Goal: Task Accomplishment & Management: Manage account settings

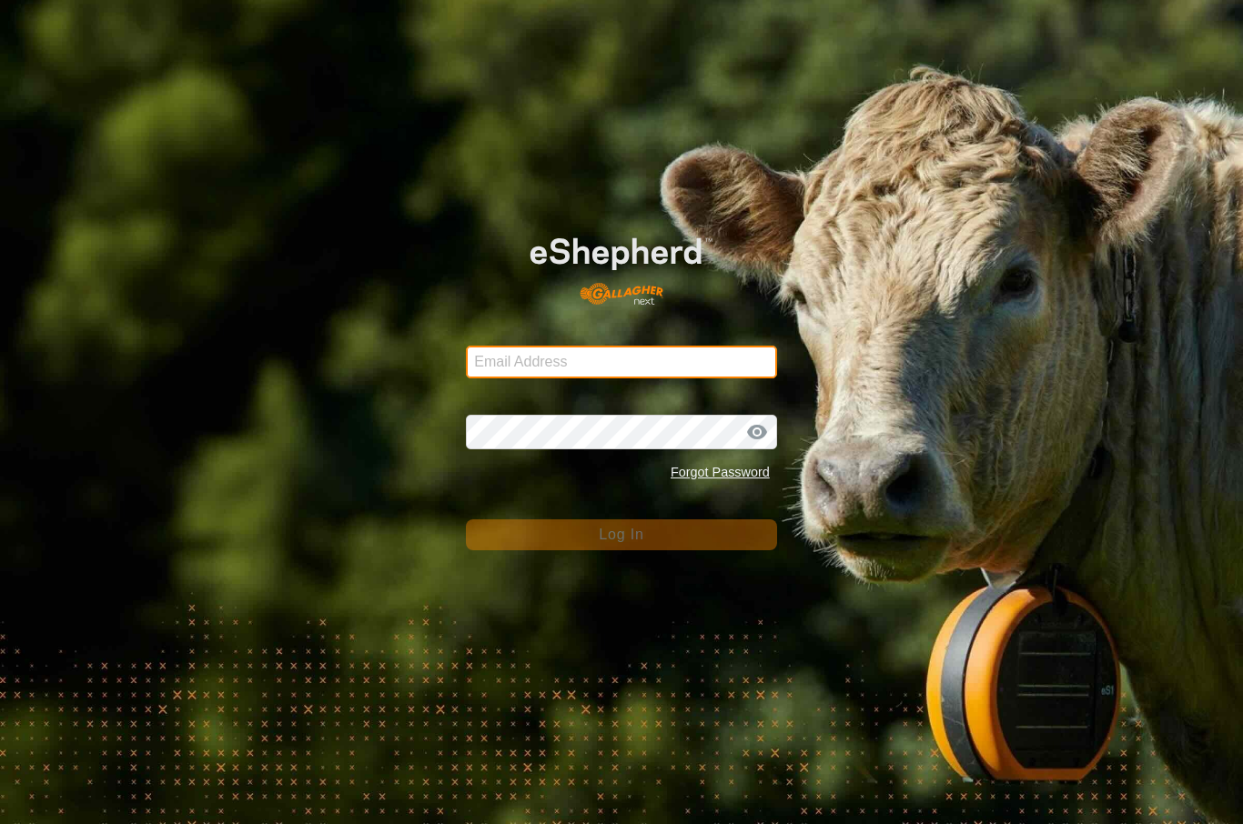
type input "[EMAIL_ADDRESS][DOMAIN_NAME]"
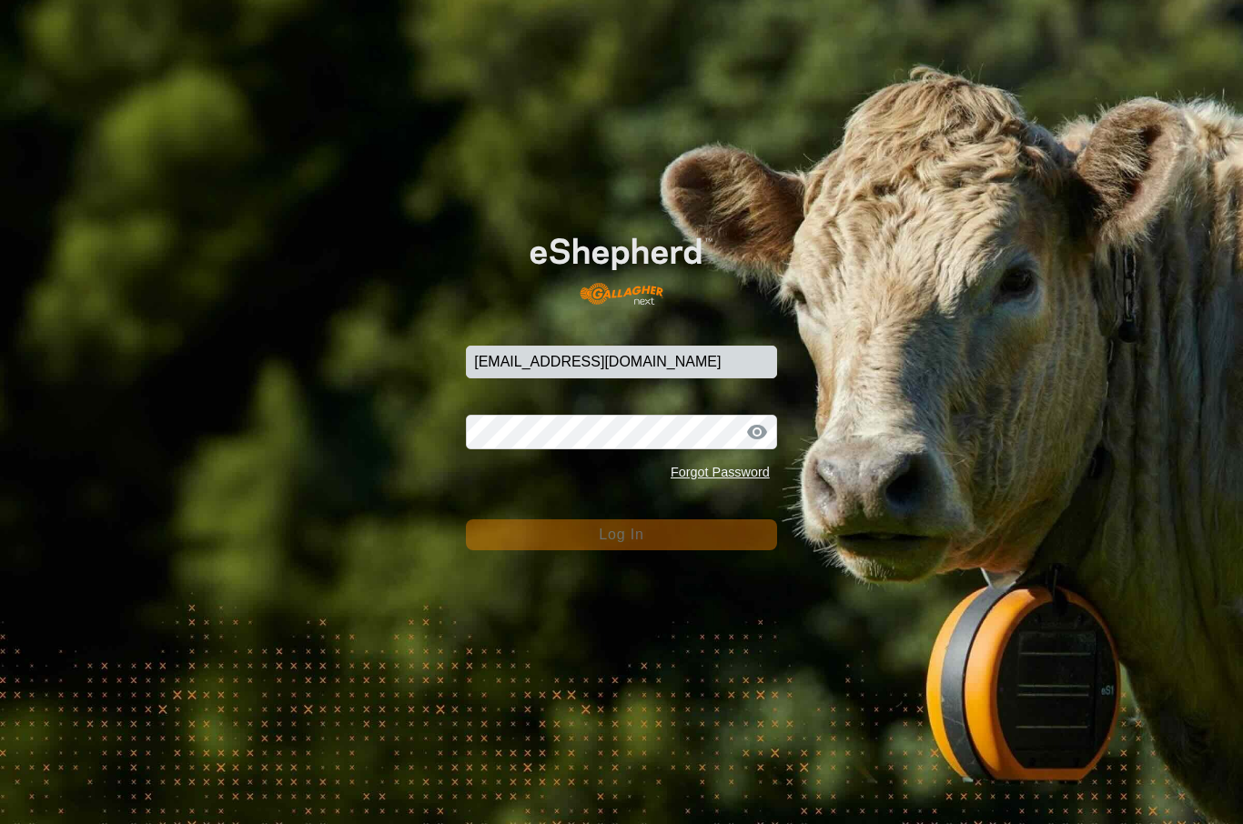
click at [621, 535] on button "Log In" at bounding box center [621, 534] width 311 height 31
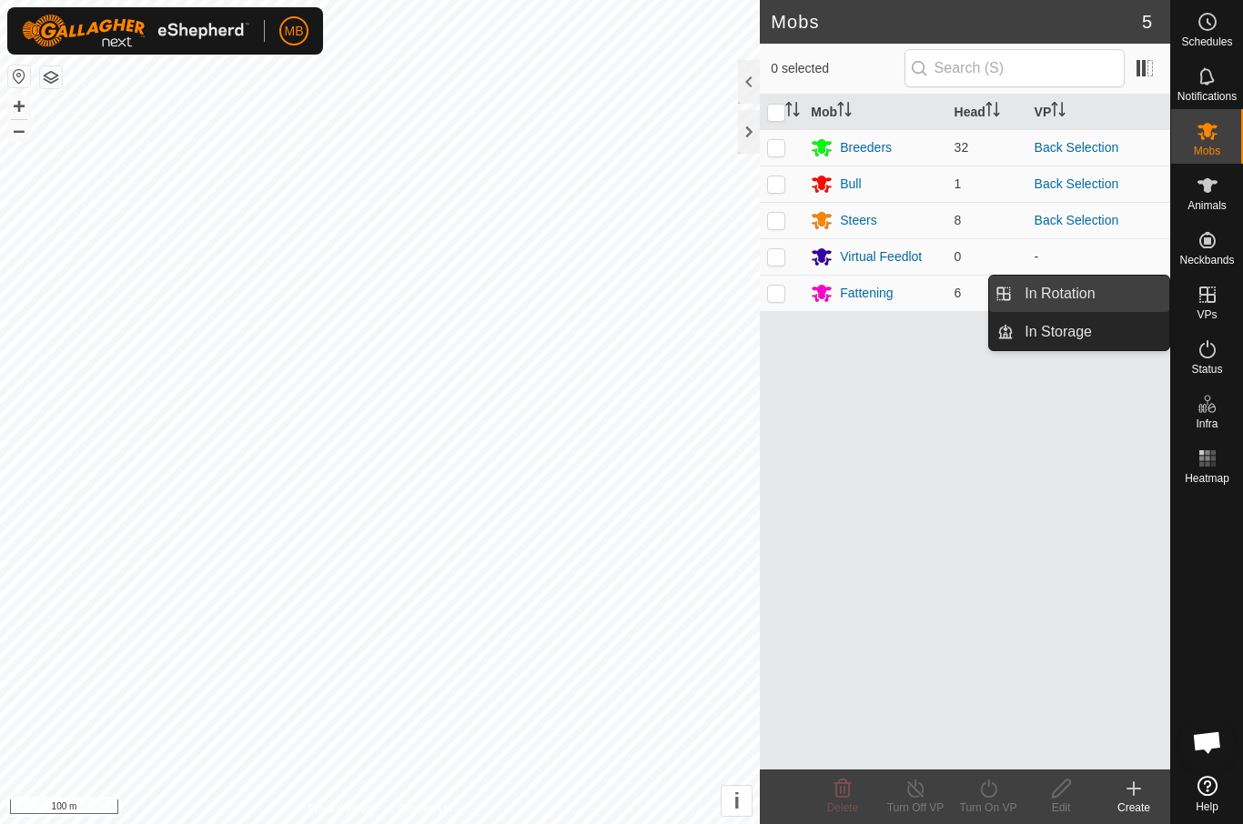
click at [1114, 293] on link "In Rotation" at bounding box center [1092, 294] width 156 height 36
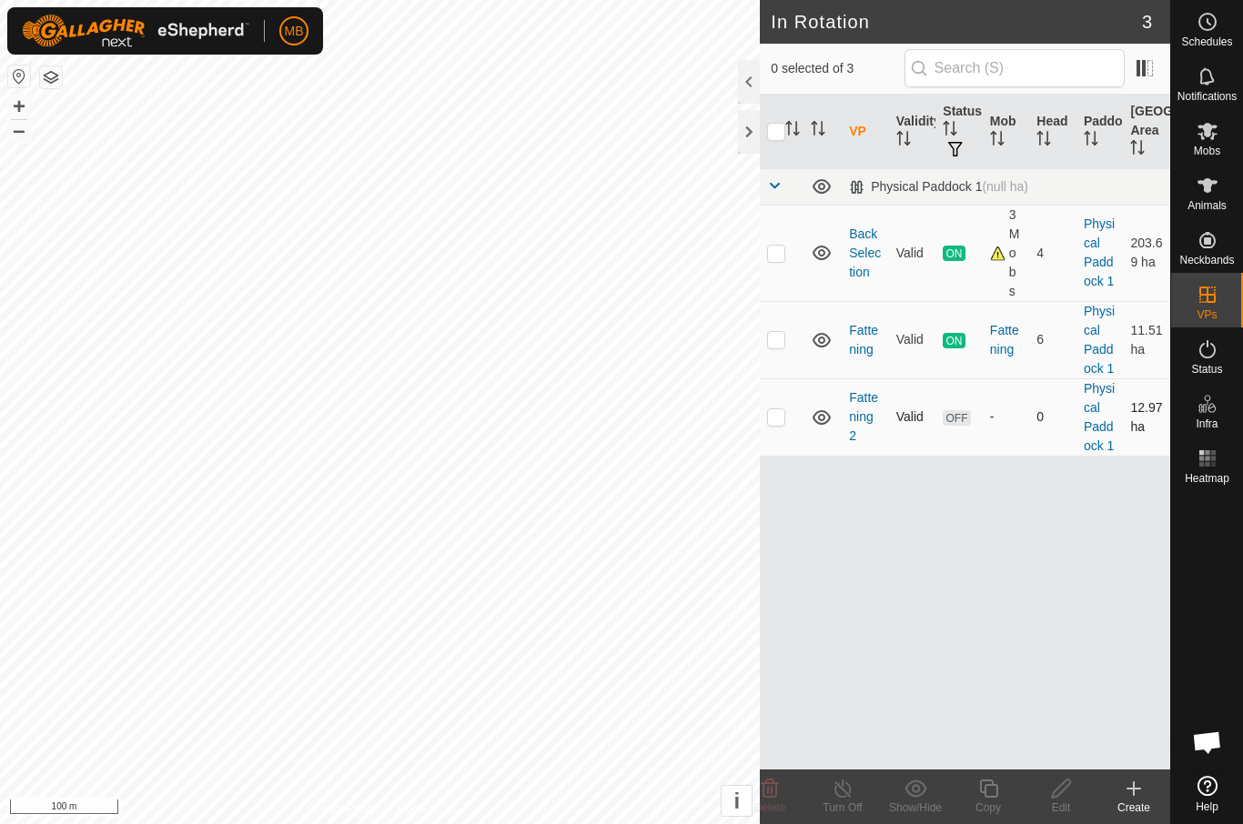
click at [781, 418] on p-checkbox at bounding box center [776, 416] width 18 height 15
click at [779, 807] on span "Delete" at bounding box center [770, 808] width 32 height 13
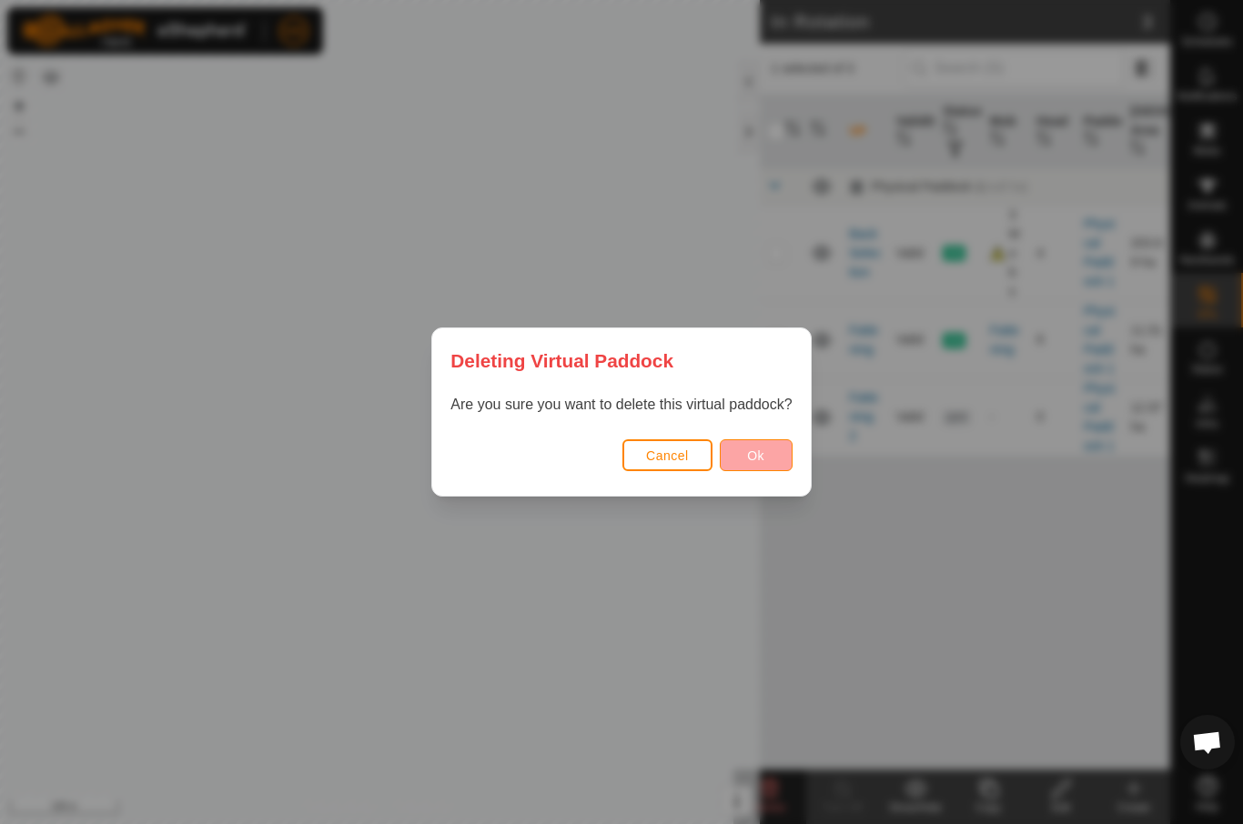
click at [768, 447] on button "Ok" at bounding box center [756, 455] width 73 height 32
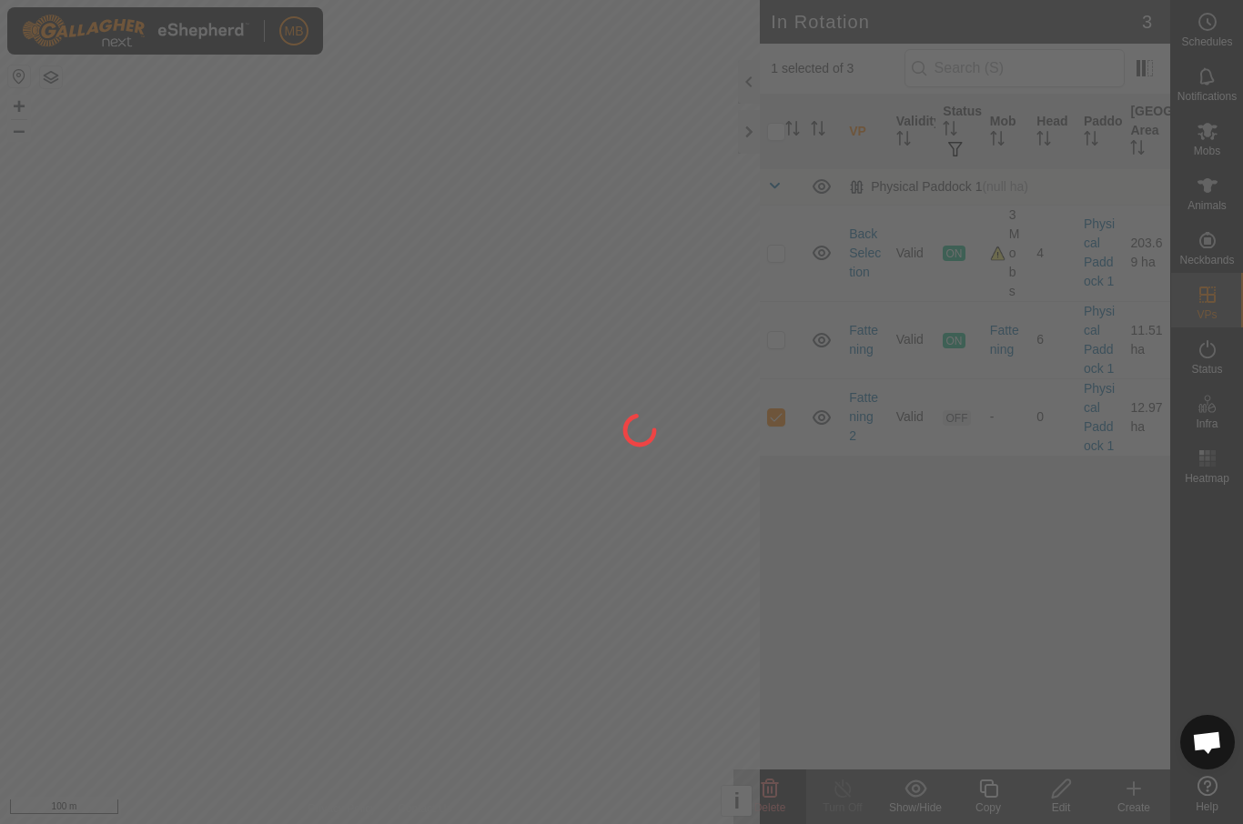
checkbox input "false"
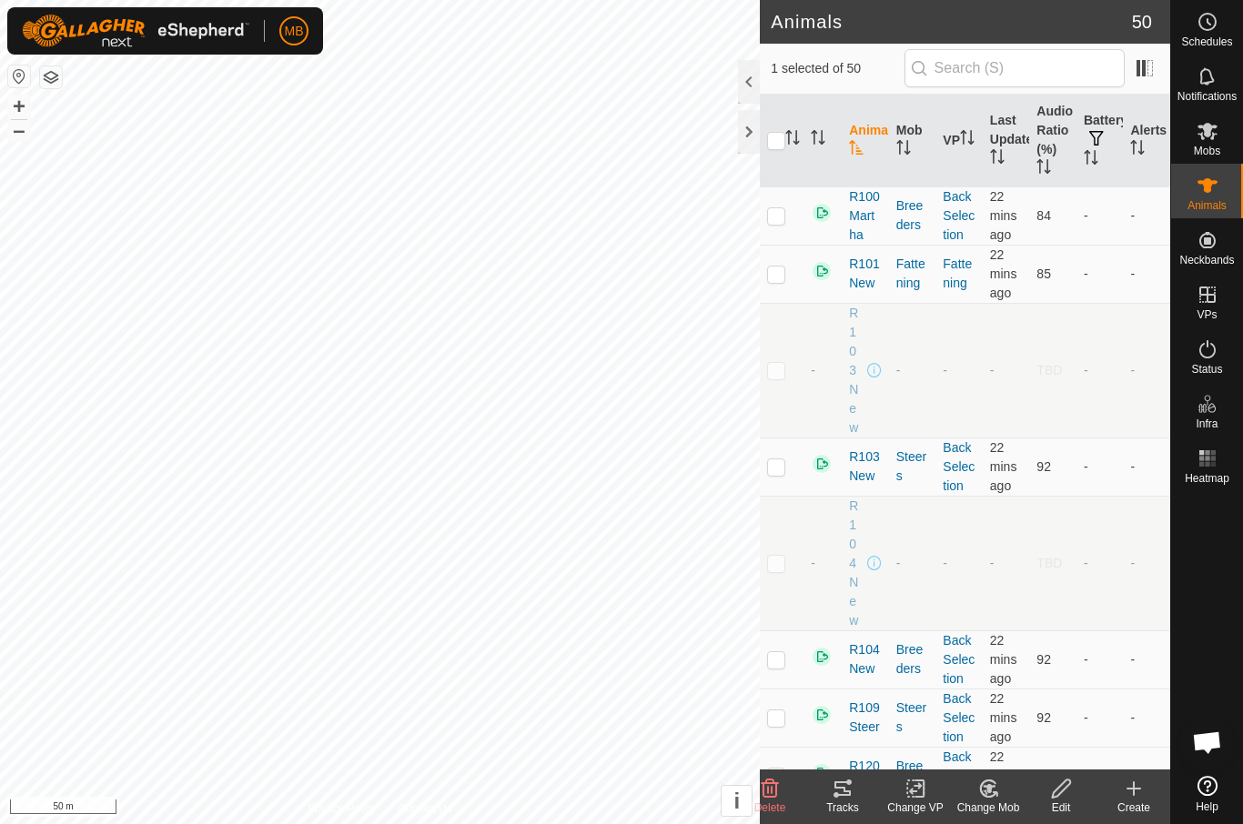
click at [852, 793] on icon at bounding box center [843, 789] width 22 height 22
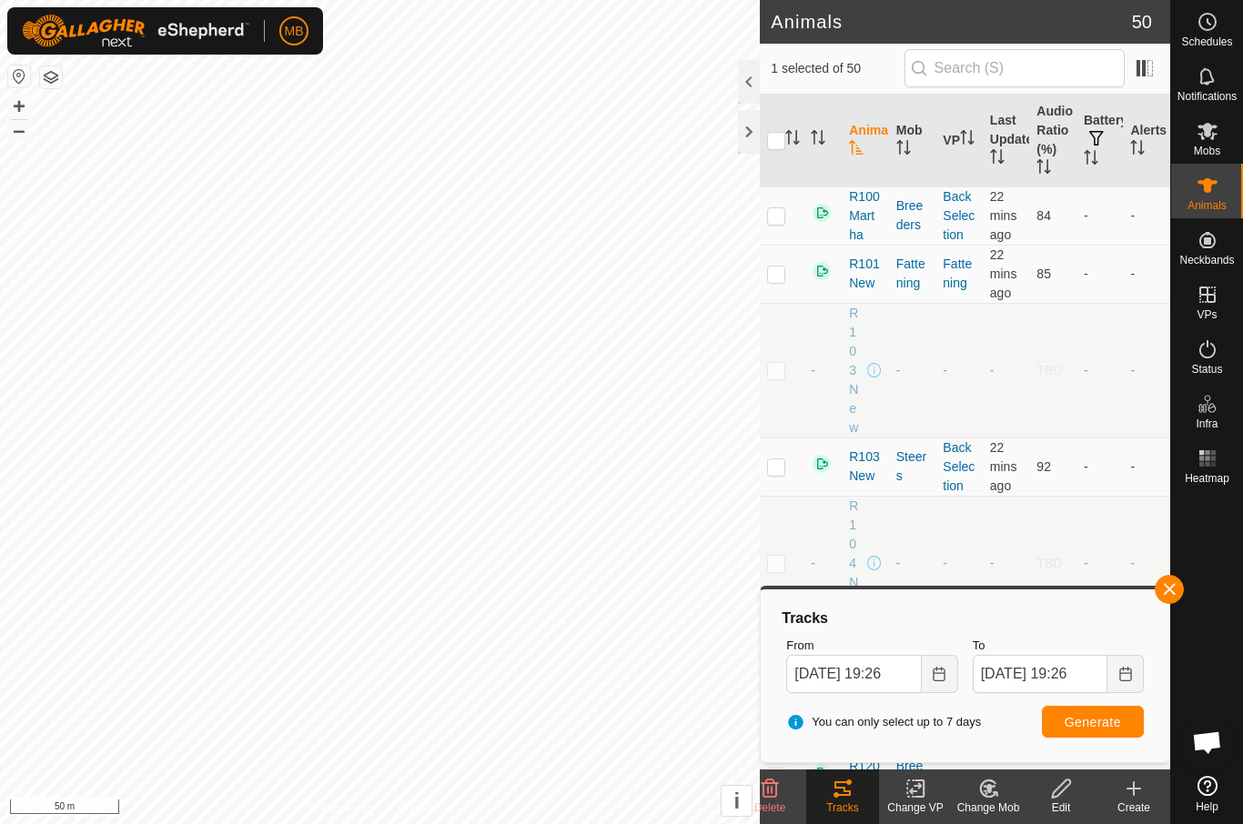
click at [816, 631] on div "From [DATE] 19:26" at bounding box center [872, 665] width 186 height 71
click at [813, 620] on div "Tracks" at bounding box center [965, 619] width 372 height 22
